Goal: Information Seeking & Learning: Find contact information

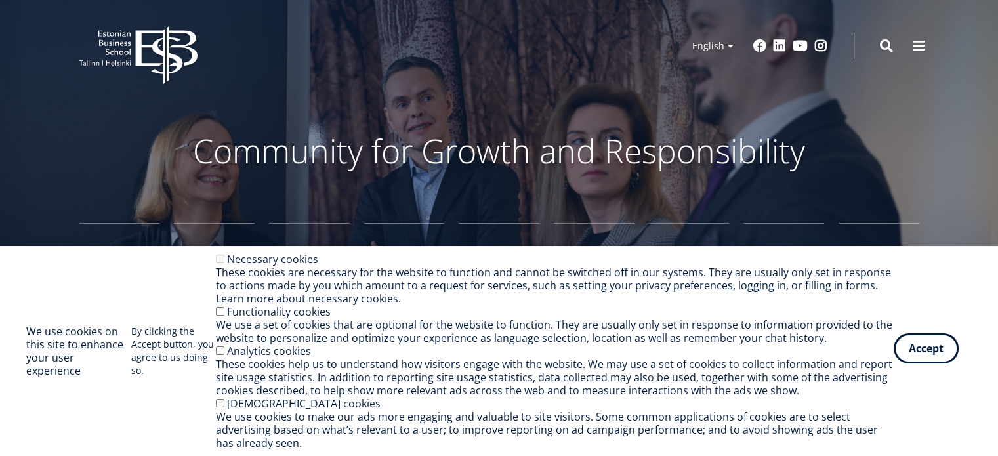
click at [936, 348] on button "Accept" at bounding box center [925, 348] width 65 height 30
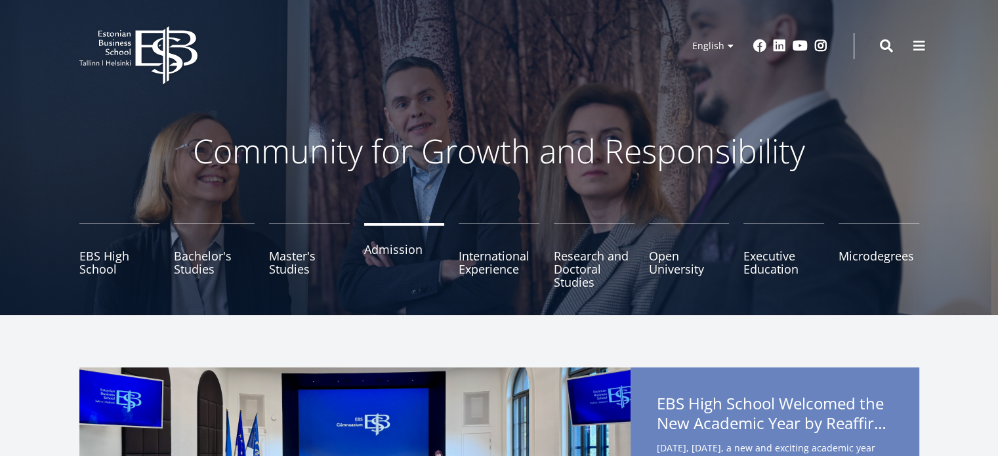
click at [385, 255] on link "Admission" at bounding box center [404, 256] width 81 height 66
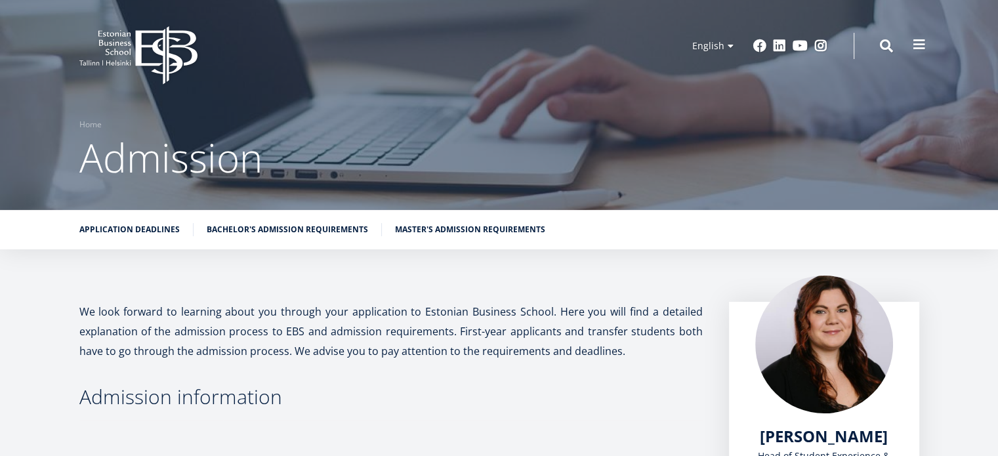
click at [915, 45] on span at bounding box center [918, 44] width 13 height 13
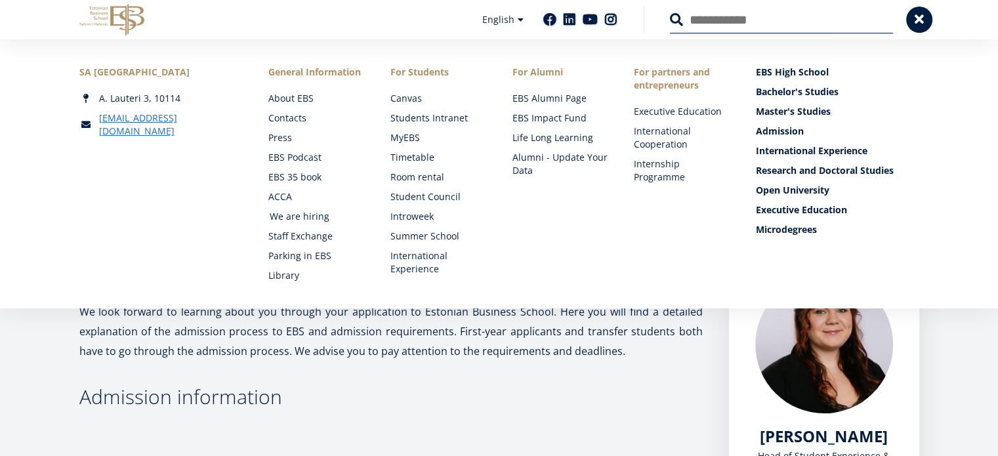
click at [299, 219] on link "We are hiring" at bounding box center [318, 216] width 96 height 13
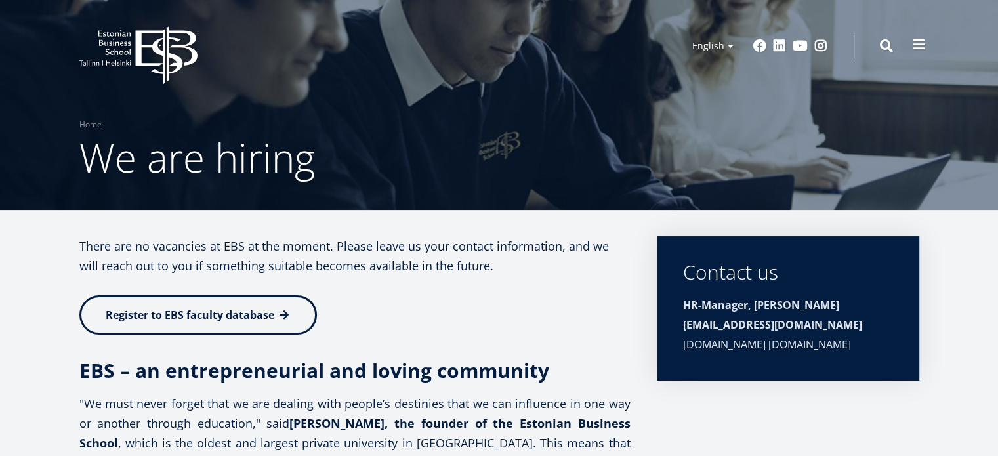
click at [912, 41] on span at bounding box center [918, 44] width 13 height 13
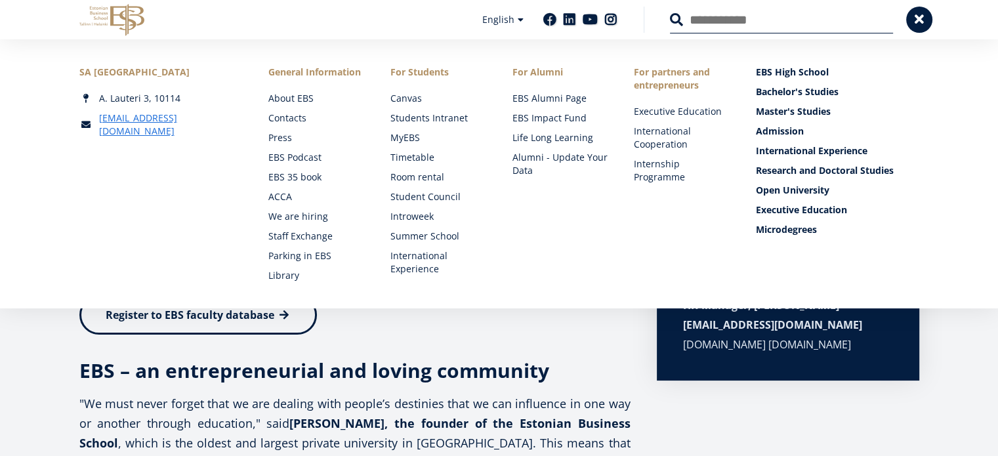
click at [290, 110] on ul "About EBS Contacts Press EBS Podcast EBS 35 book ACCA We are hiring Staff Excha…" at bounding box center [316, 187] width 96 height 190
click at [291, 119] on link "Contacts" at bounding box center [318, 118] width 96 height 13
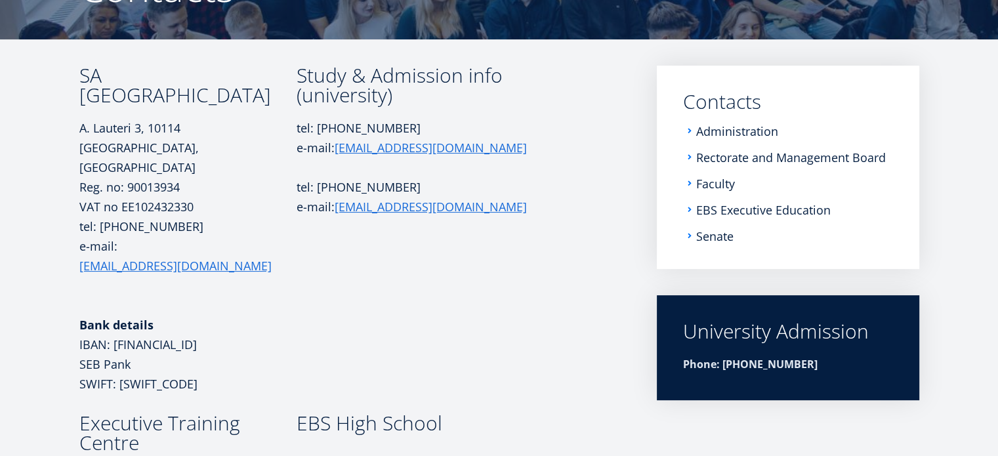
scroll to position [167, 0]
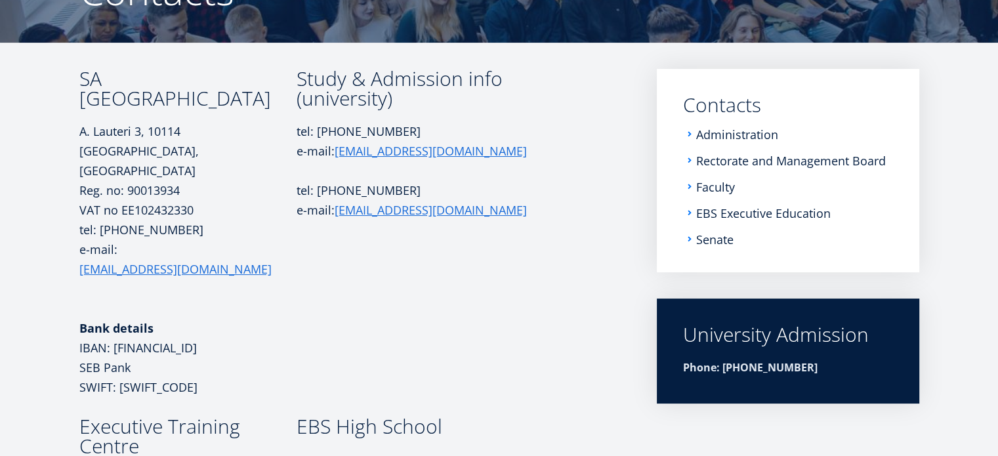
drag, startPoint x: 409, startPoint y: 157, endPoint x: 333, endPoint y: 159, distance: 76.1
click at [333, 159] on p "tel: +372 665 1325 e-mail: info@ebs.ee" at bounding box center [420, 140] width 249 height 39
copy p "info@ebs.ee"
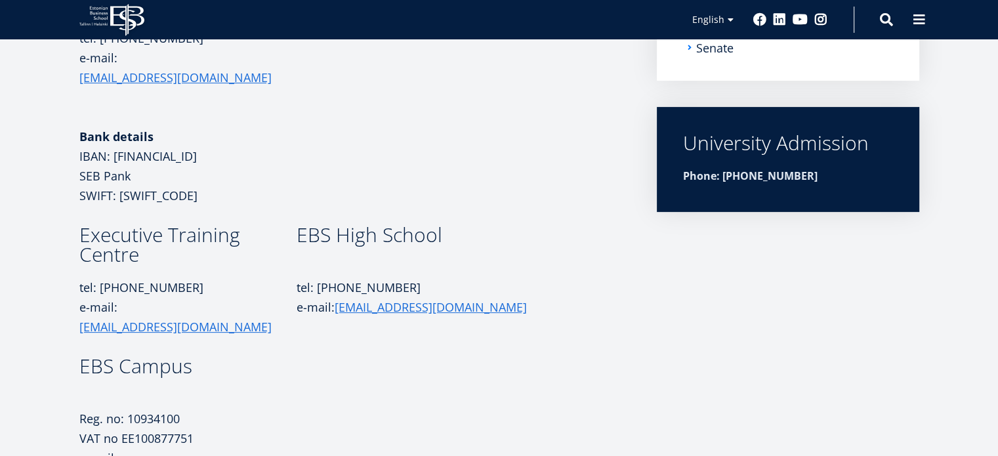
scroll to position [357, 0]
